Goal: Task Accomplishment & Management: Manage account settings

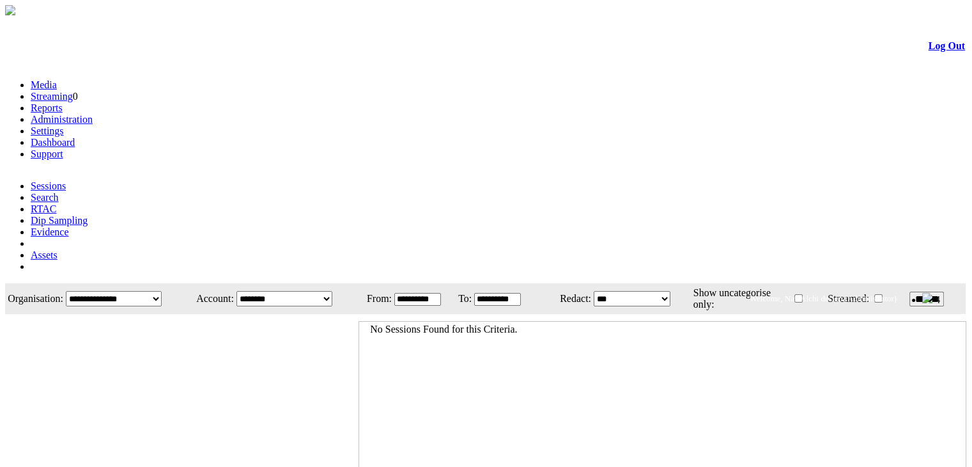
click at [93, 114] on link "Administration" at bounding box center [62, 119] width 62 height 11
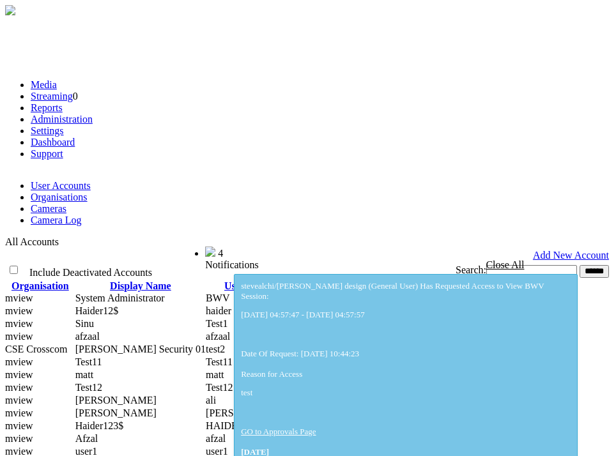
click at [66, 203] on link "Cameras" at bounding box center [49, 208] width 36 height 11
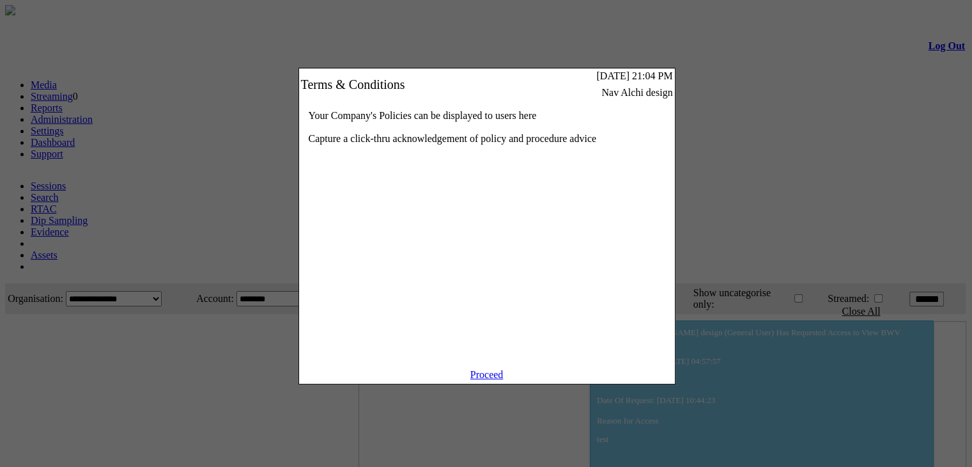
click at [476, 380] on link "Proceed" at bounding box center [486, 374] width 33 height 11
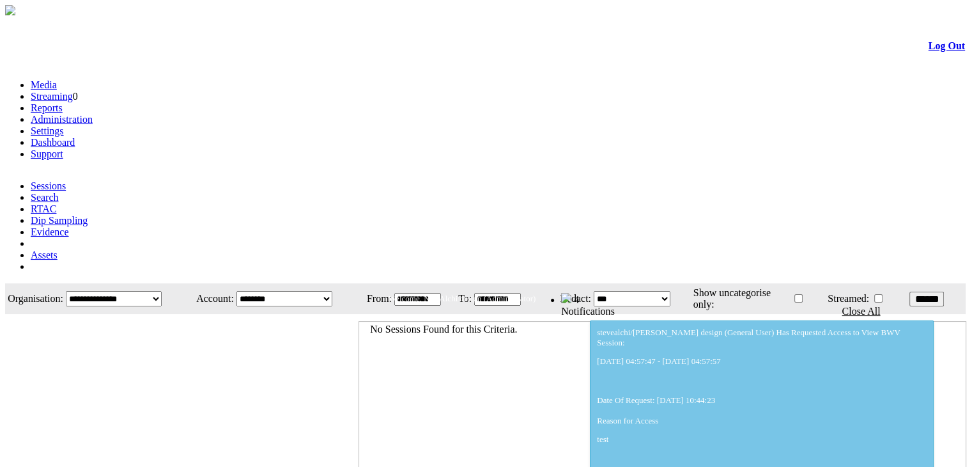
click at [93, 114] on link "Administration" at bounding box center [62, 119] width 62 height 11
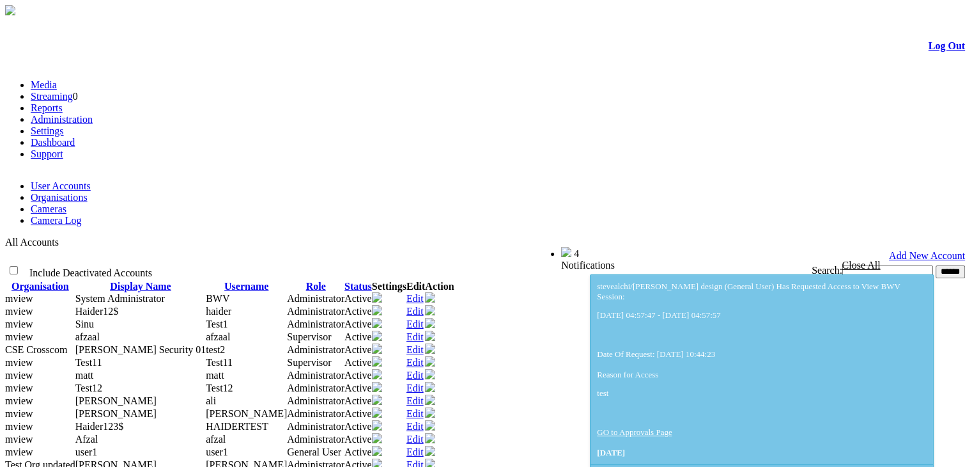
click at [66, 203] on link "Cameras" at bounding box center [49, 208] width 36 height 11
